Goal: Task Accomplishment & Management: Complete application form

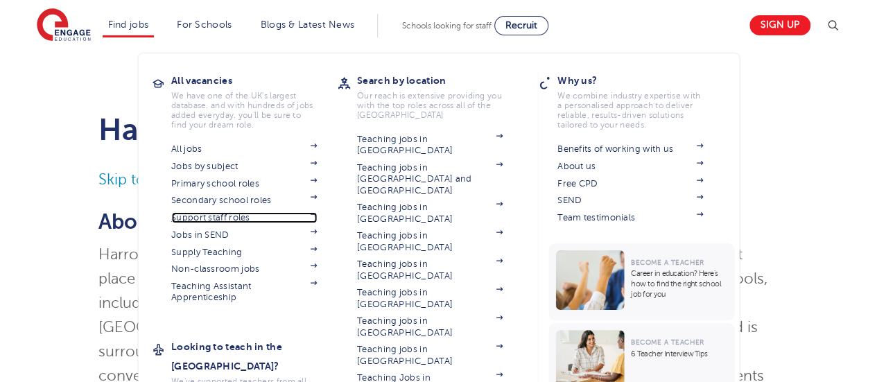
click at [210, 216] on link "Support staff roles" at bounding box center [244, 217] width 146 height 11
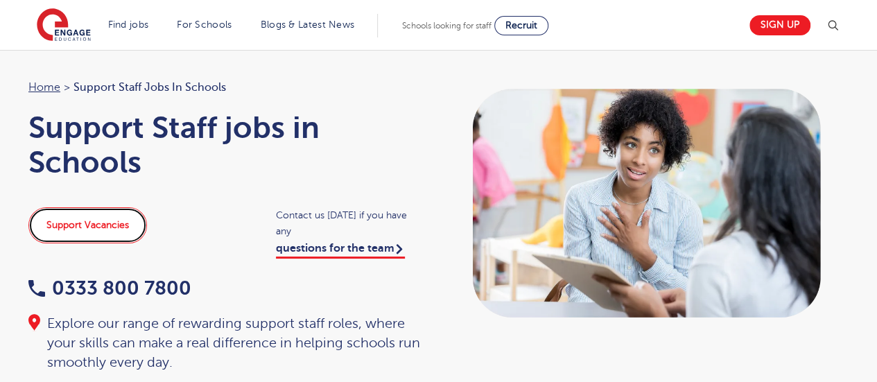
click at [72, 232] on link "Support Vacancies" at bounding box center [87, 225] width 119 height 36
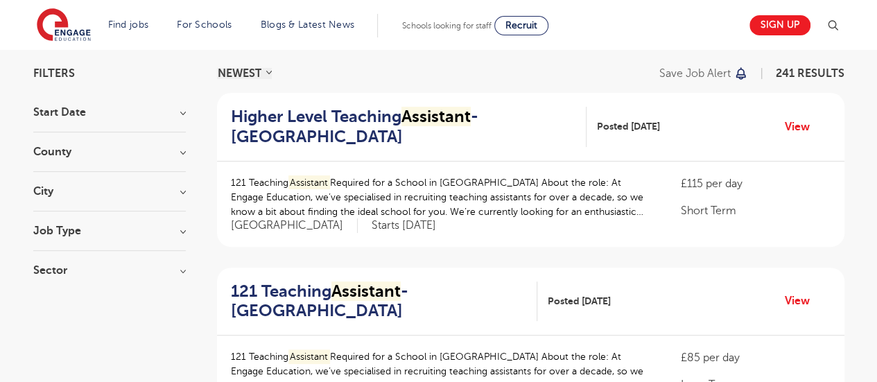
scroll to position [98, 0]
click at [182, 146] on h3 "County" at bounding box center [109, 151] width 152 height 11
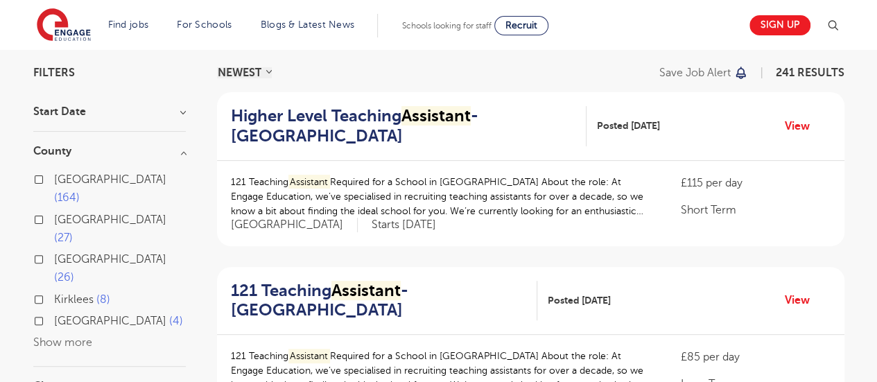
click at [52, 175] on div "London 164" at bounding box center [109, 191] width 152 height 40
click at [72, 336] on button "Show more" at bounding box center [62, 342] width 59 height 12
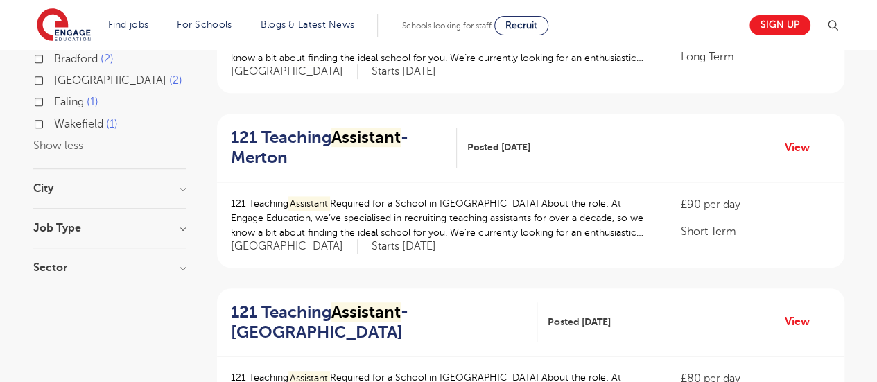
scroll to position [426, 0]
click at [137, 182] on div "City Hounslow 19 Barnet 10 [GEOGRAPHIC_DATA] 10 [GEOGRAPHIC_DATA] 10 Slough 10 …" at bounding box center [109, 195] width 152 height 26
click at [144, 182] on div "City Hounslow 19 Barnet 10 [GEOGRAPHIC_DATA] 10 [GEOGRAPHIC_DATA] 10 Slough 10 …" at bounding box center [109, 195] width 152 height 26
click at [182, 182] on h3 "City" at bounding box center [109, 187] width 152 height 11
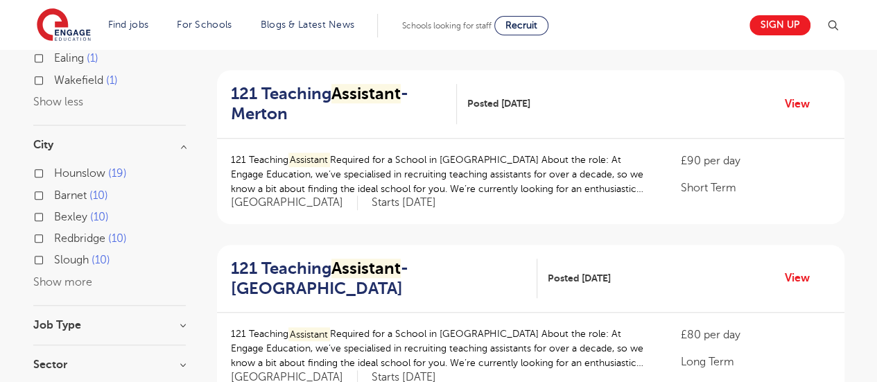
scroll to position [483, 0]
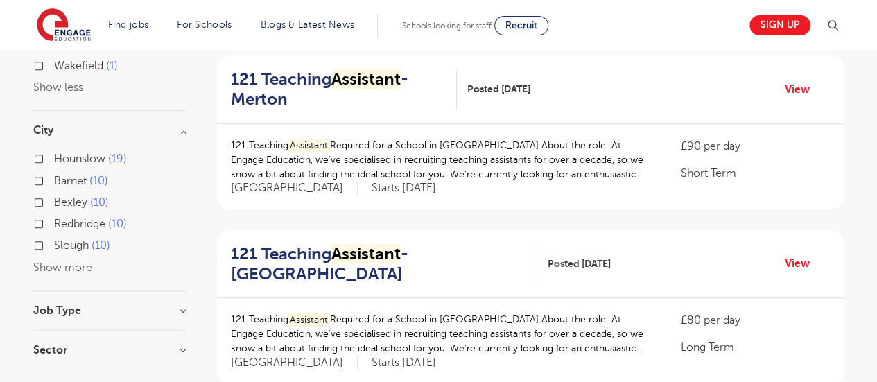
click at [62, 261] on button "Show more" at bounding box center [62, 267] width 59 height 12
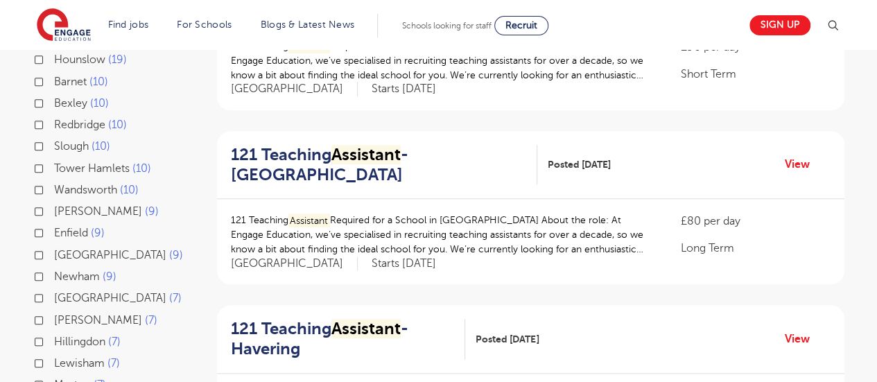
scroll to position [547, 0]
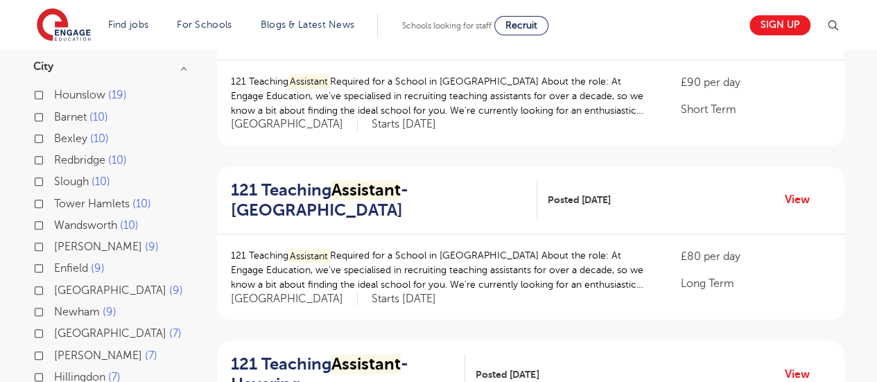
click at [42, 238] on div "[PERSON_NAME] 9" at bounding box center [109, 248] width 152 height 21
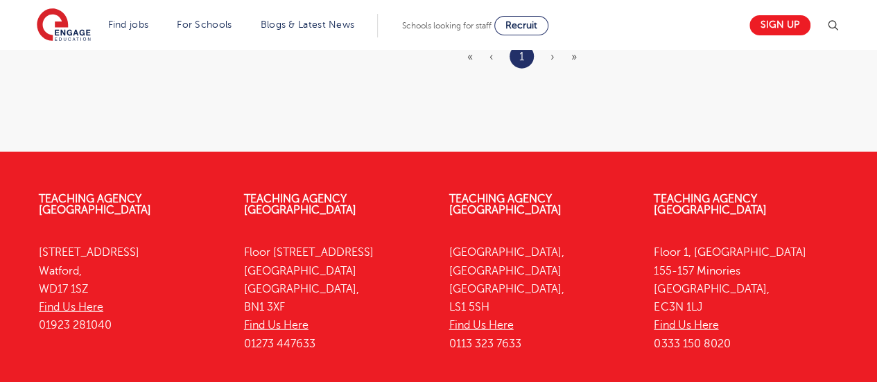
scroll to position [1749, 0]
click at [552, 54] on span "›" at bounding box center [552, 57] width 4 height 12
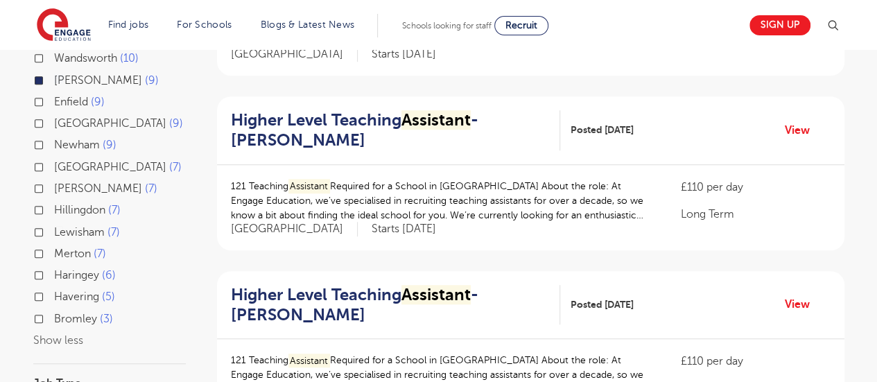
scroll to position [421, 0]
